Goal: Information Seeking & Learning: Learn about a topic

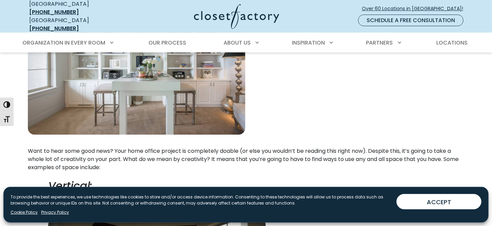
scroll to position [238, 0]
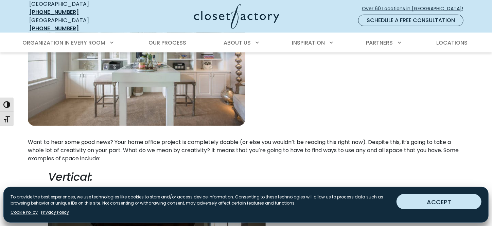
click at [442, 202] on button "ACCEPT" at bounding box center [438, 201] width 85 height 15
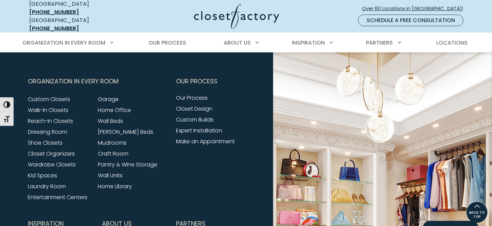
scroll to position [1548, 0]
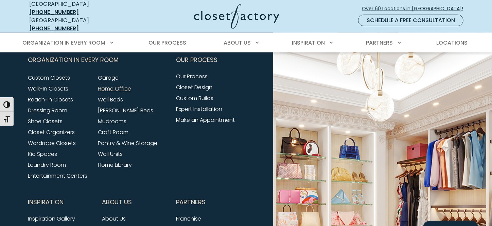
click at [118, 91] on link "Home Office" at bounding box center [114, 89] width 33 height 8
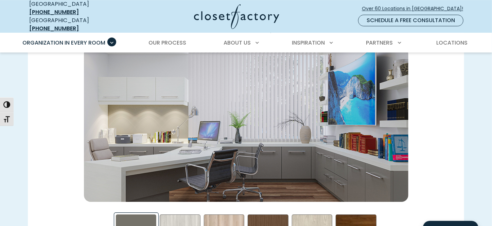
scroll to position [985, 0]
